Goal: Task Accomplishment & Management: Use online tool/utility

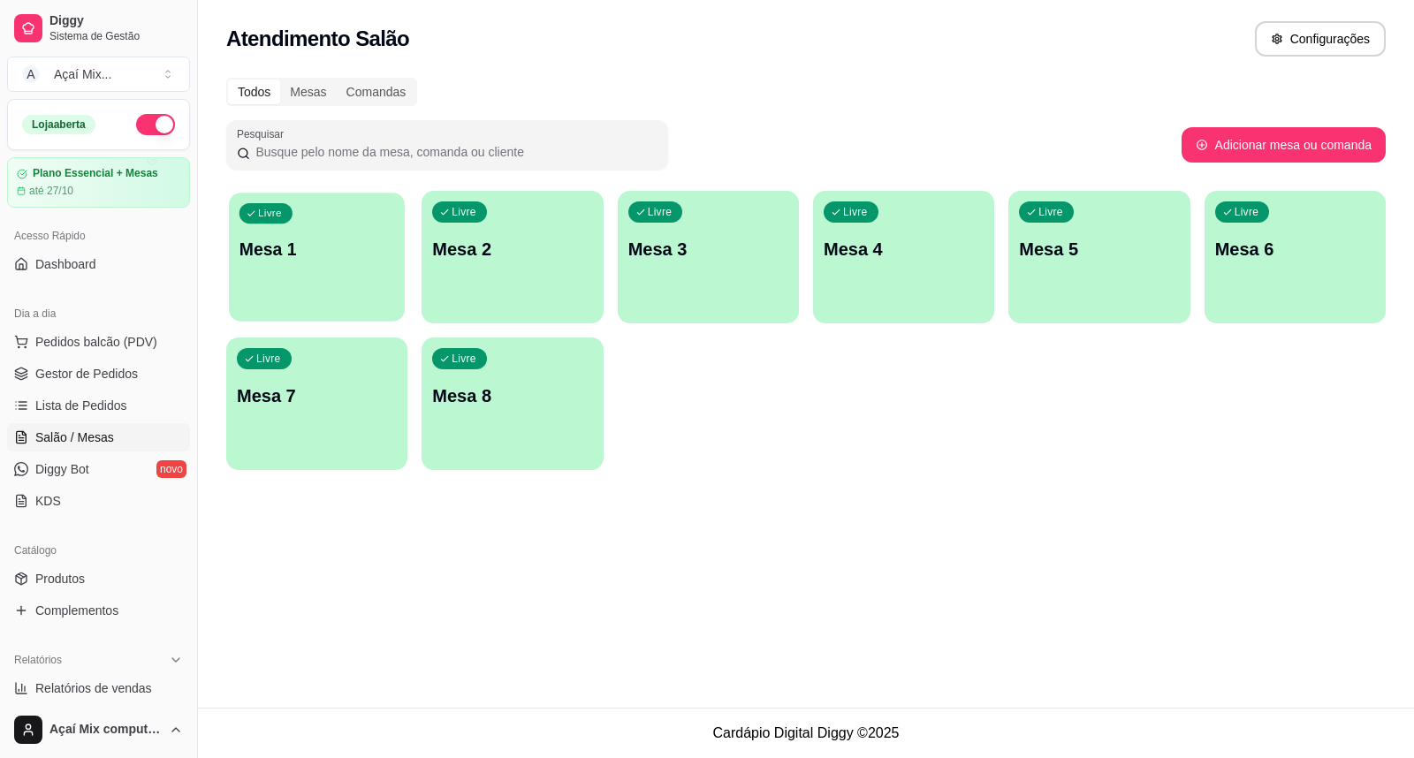
click at [280, 225] on div "Livre Mesa 1" at bounding box center [317, 247] width 176 height 108
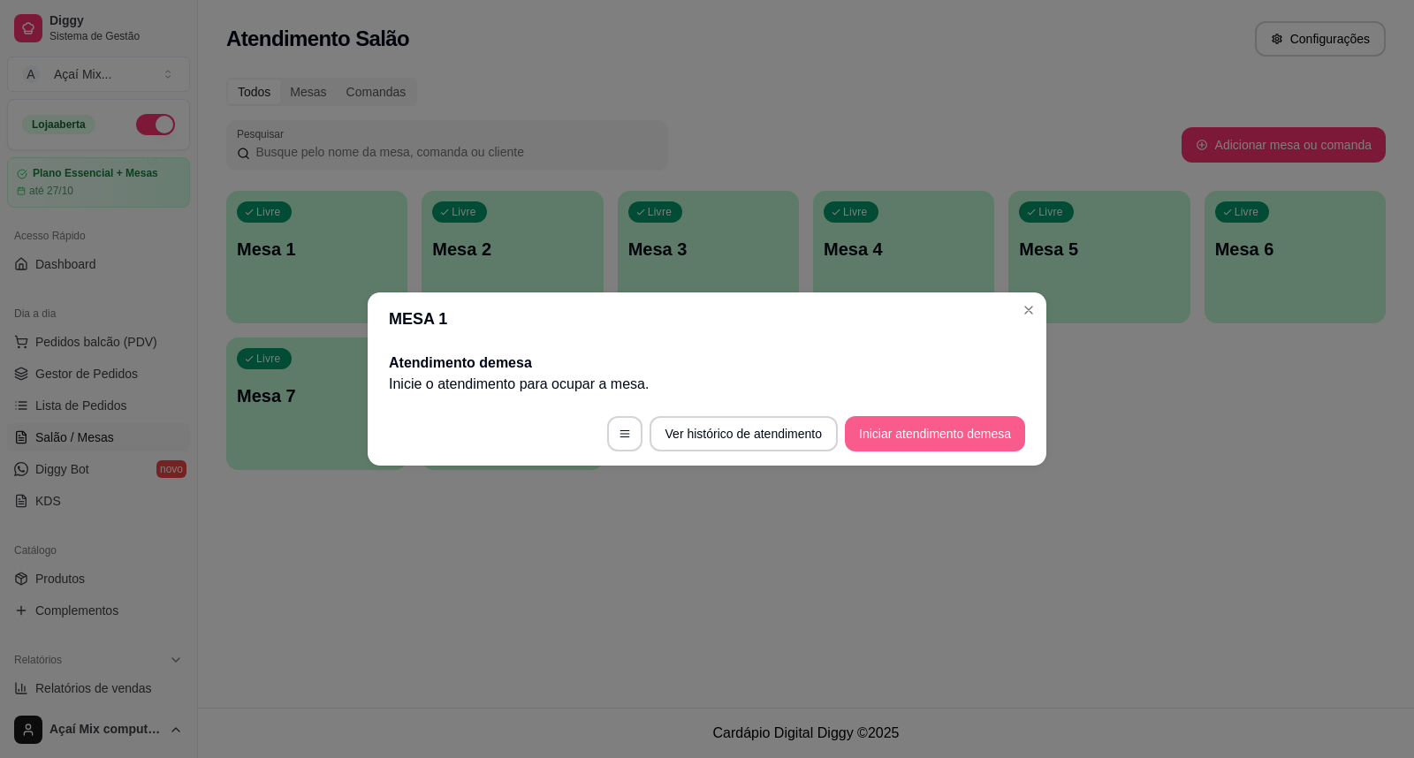
click at [957, 425] on button "Iniciar atendimento de mesa" at bounding box center [935, 433] width 180 height 35
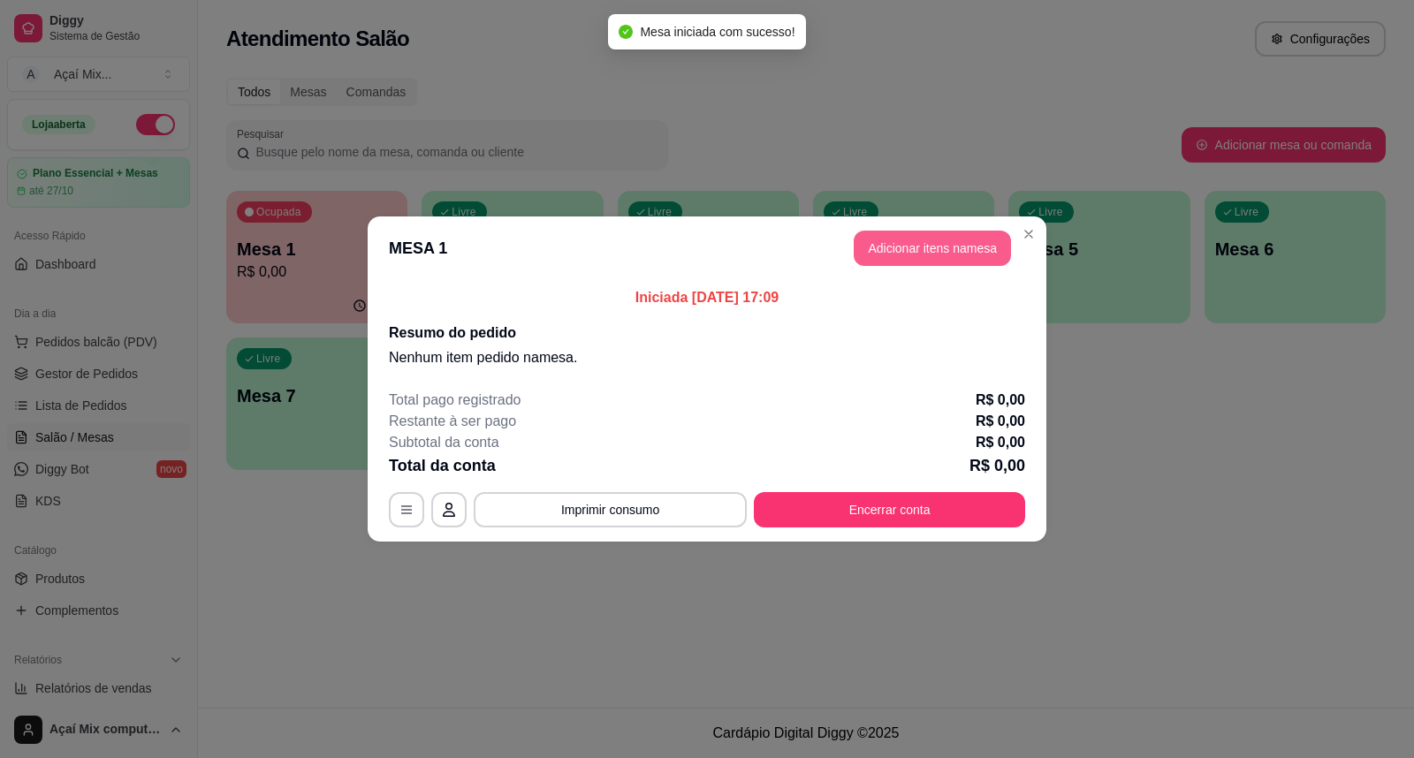
click at [916, 245] on button "Adicionar itens na mesa" at bounding box center [932, 248] width 157 height 35
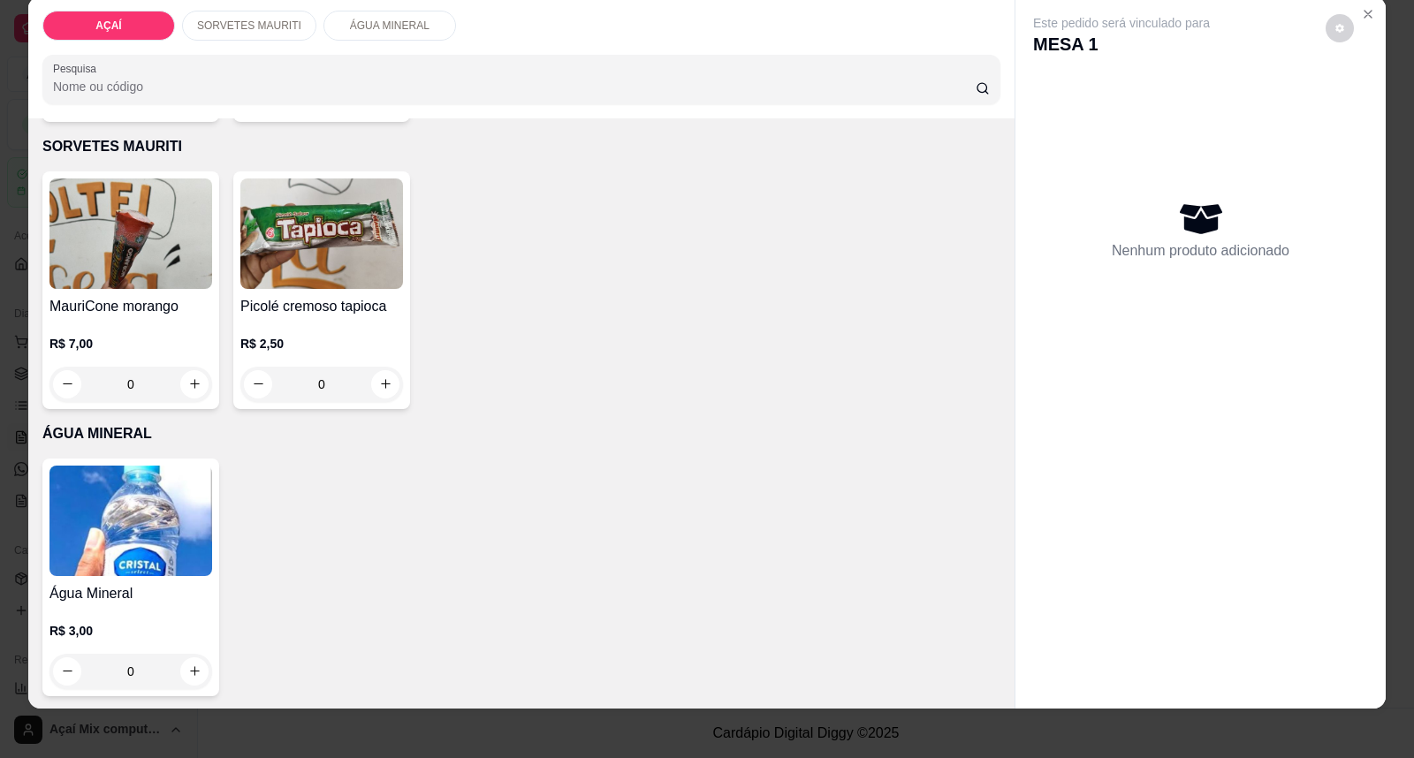
scroll to position [33, 0]
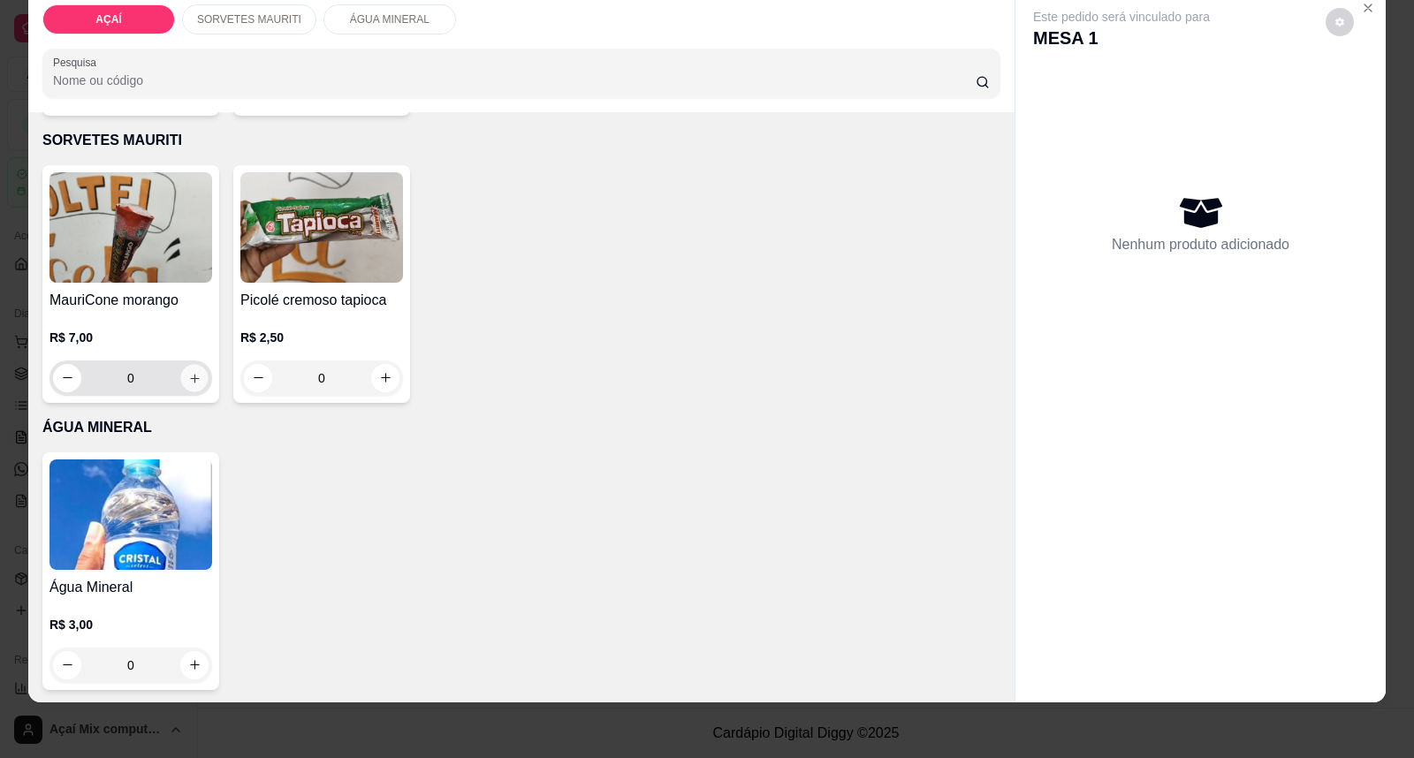
click at [190, 375] on icon "increase-product-quantity" at bounding box center [194, 377] width 13 height 13
type input "1"
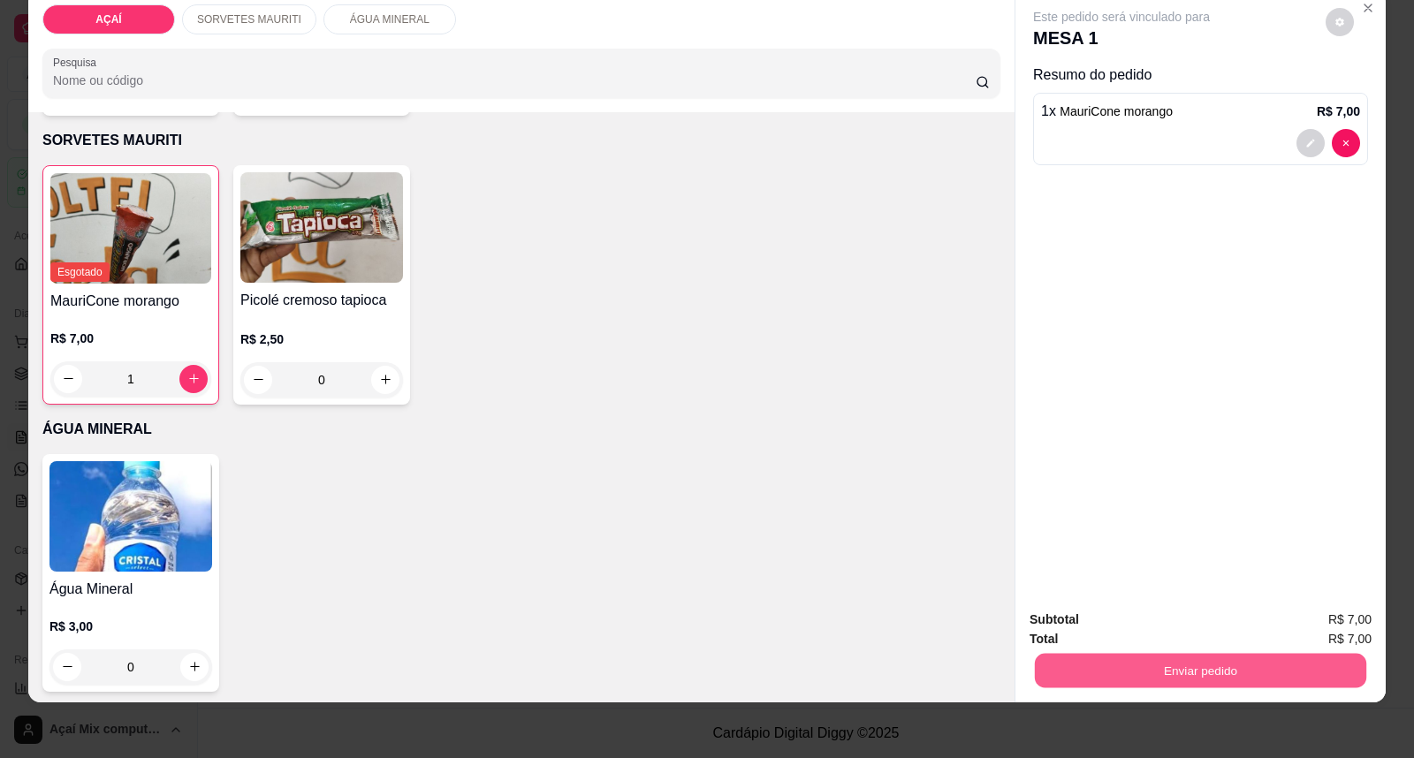
click at [1119, 667] on button "Enviar pedido" at bounding box center [1200, 671] width 331 height 34
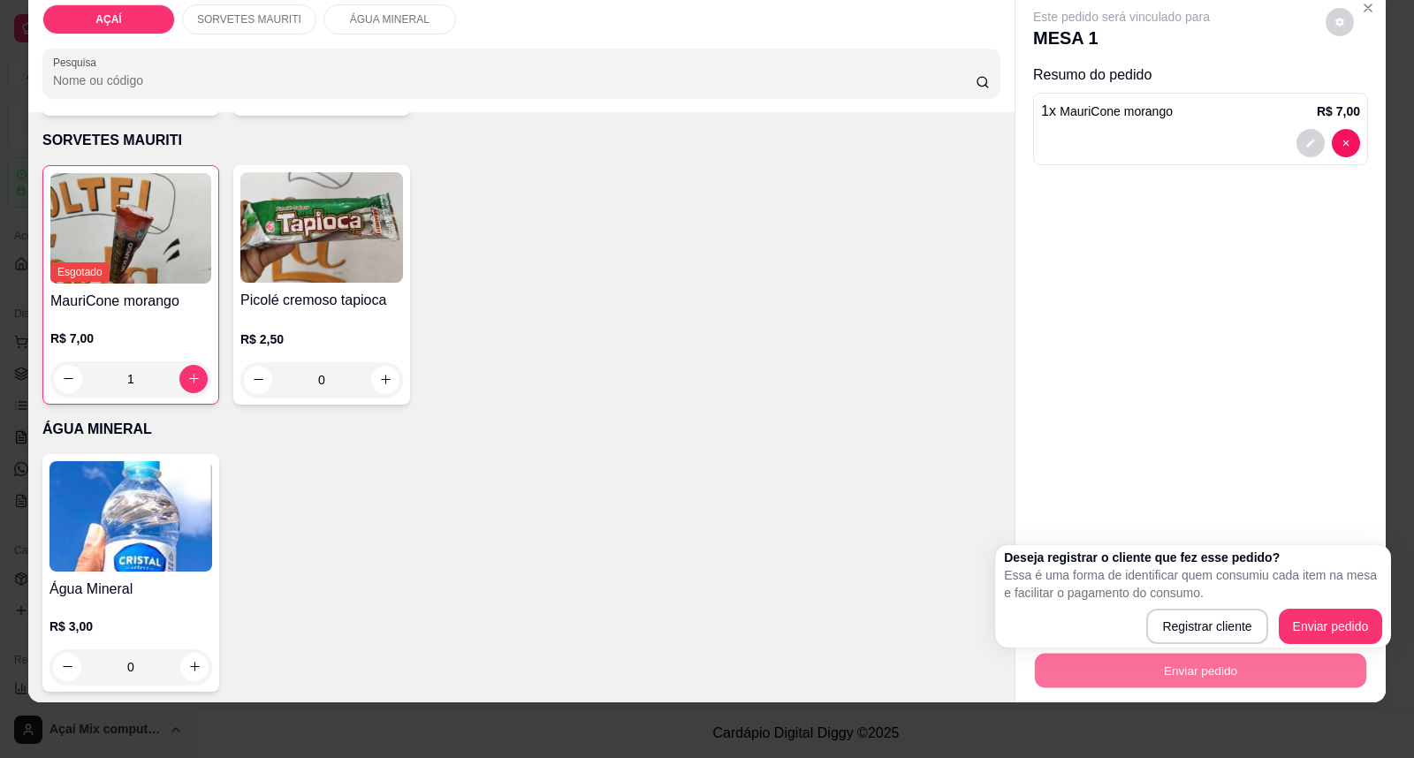
click at [1341, 602] on p "Essa é uma forma de identificar quem consumiu cada item na mesa e facilitar o p…" at bounding box center [1193, 584] width 378 height 35
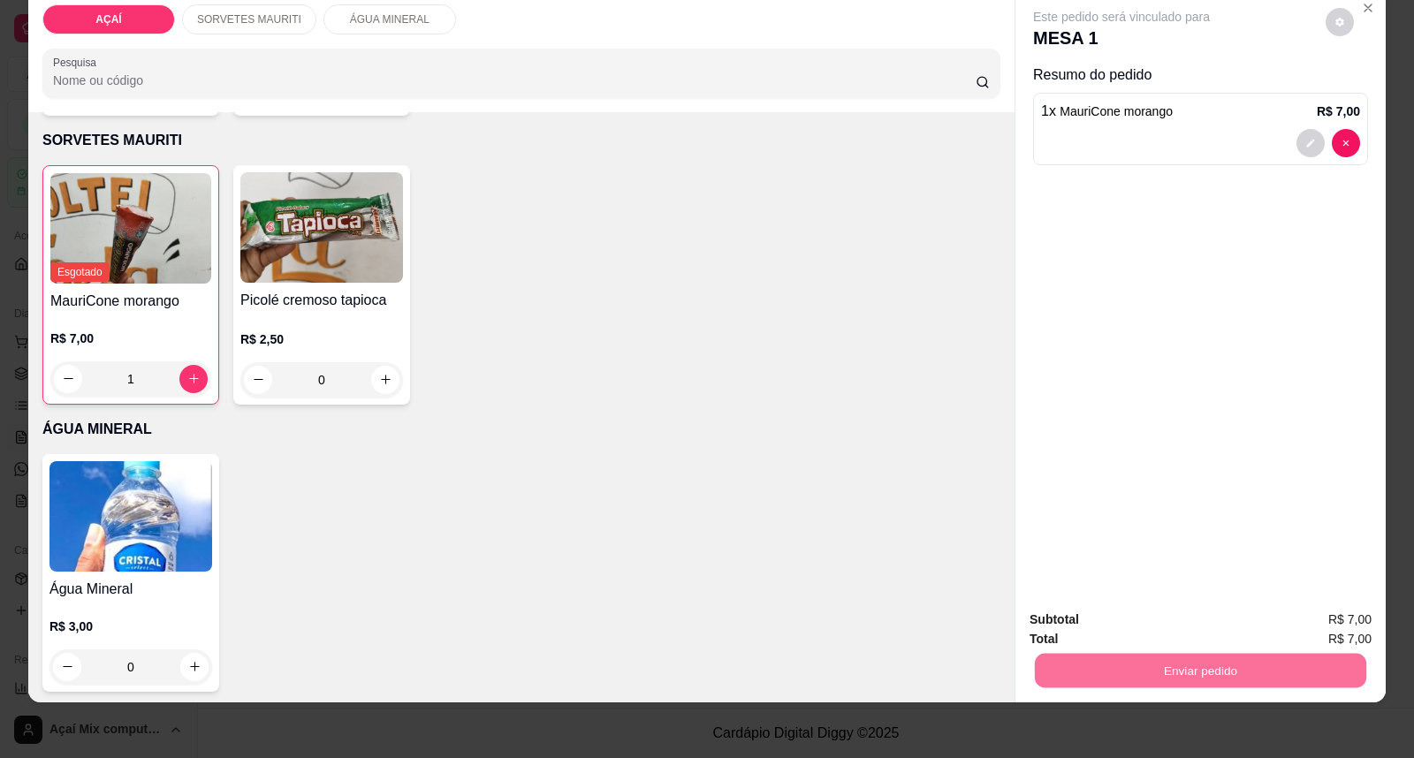
click at [1339, 630] on button "Enviar pedido" at bounding box center [1324, 627] width 97 height 33
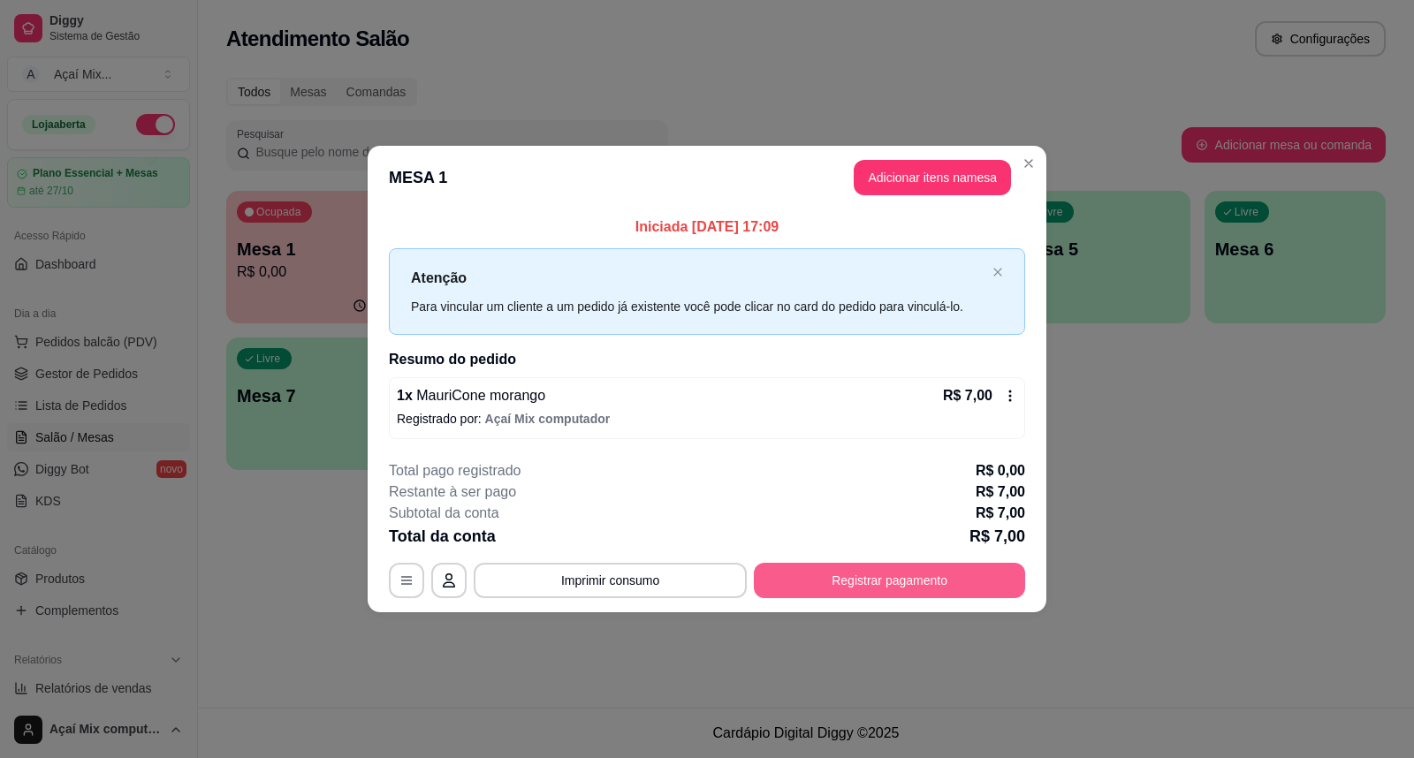
click at [994, 572] on button "Registrar pagamento" at bounding box center [889, 580] width 271 height 35
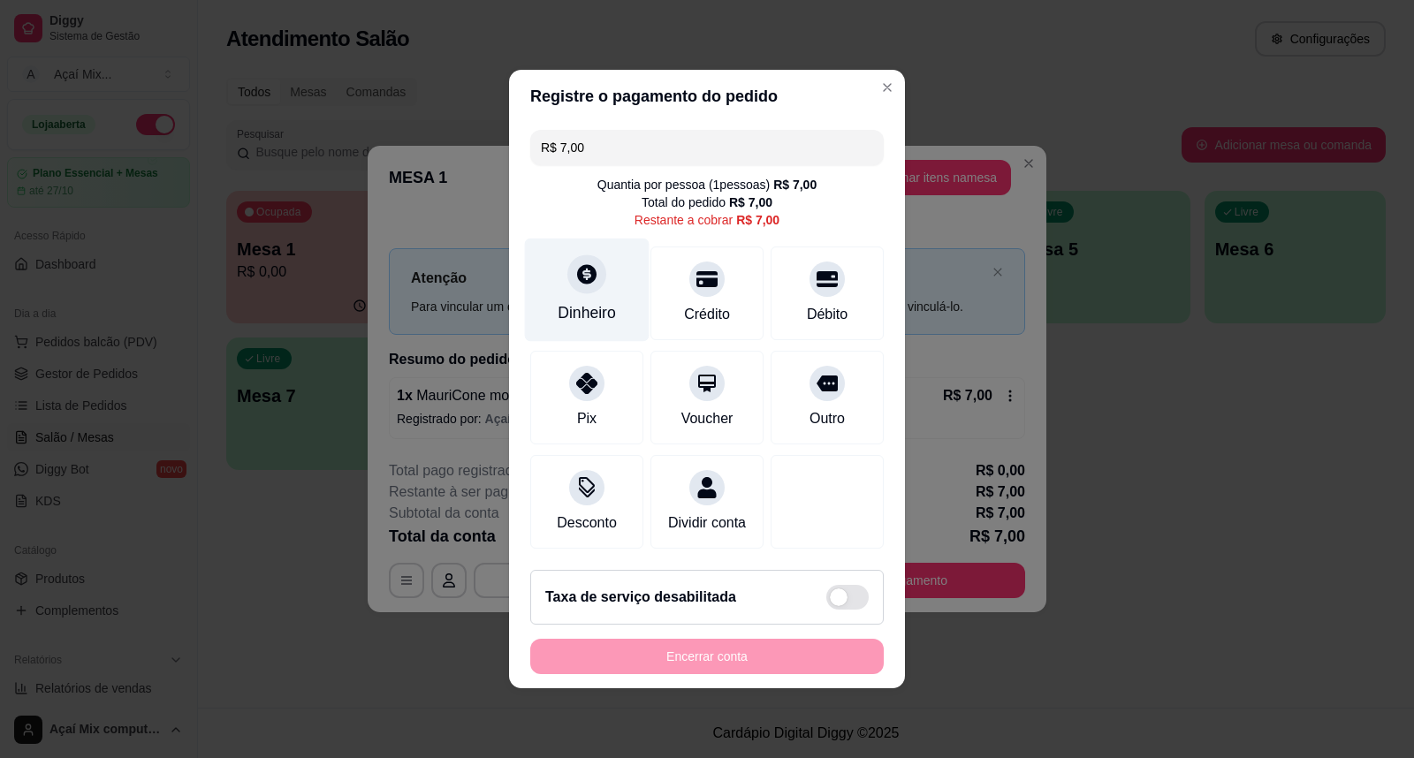
click at [577, 285] on div "Dinheiro" at bounding box center [587, 290] width 125 height 103
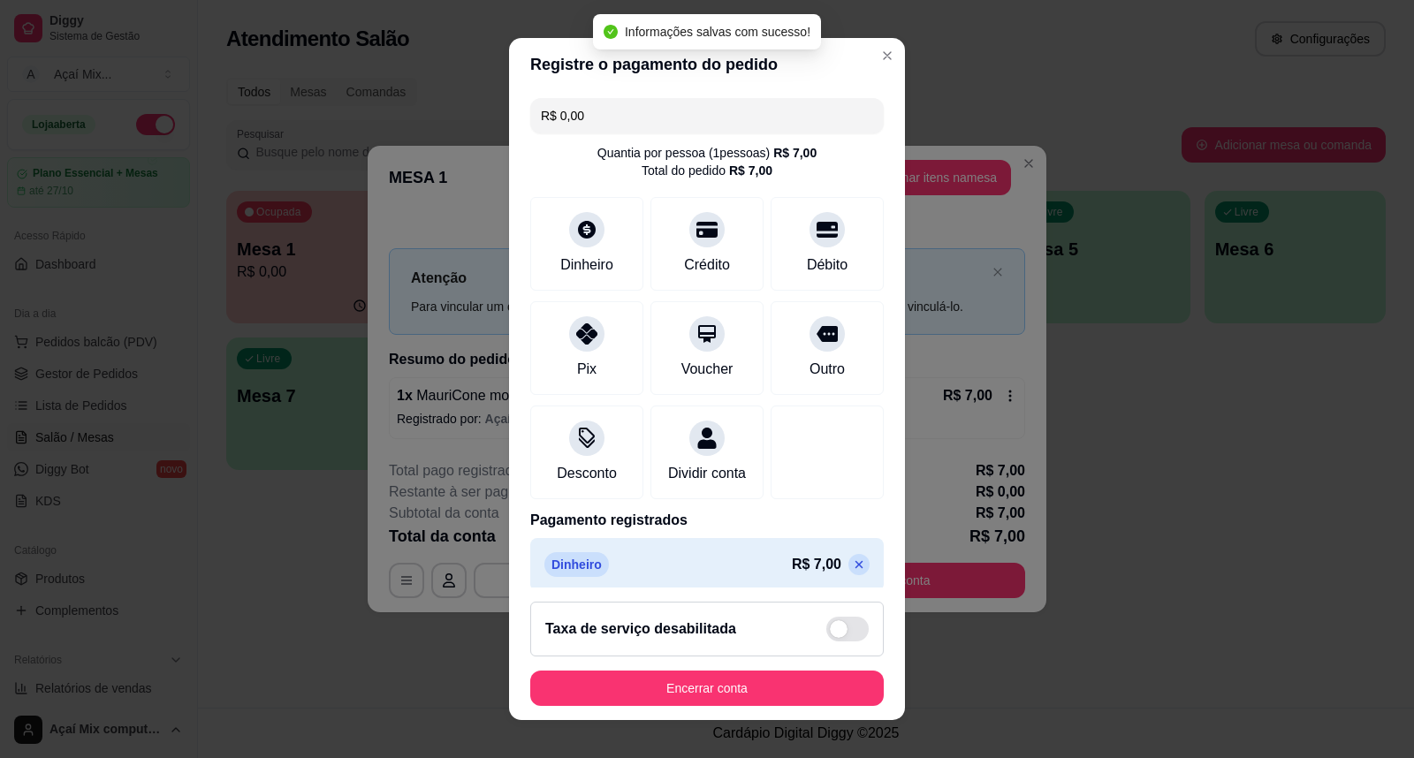
type input "R$ 0,00"
click at [795, 677] on button "Encerrar conta" at bounding box center [707, 688] width 354 height 35
